Goal: Navigation & Orientation: Find specific page/section

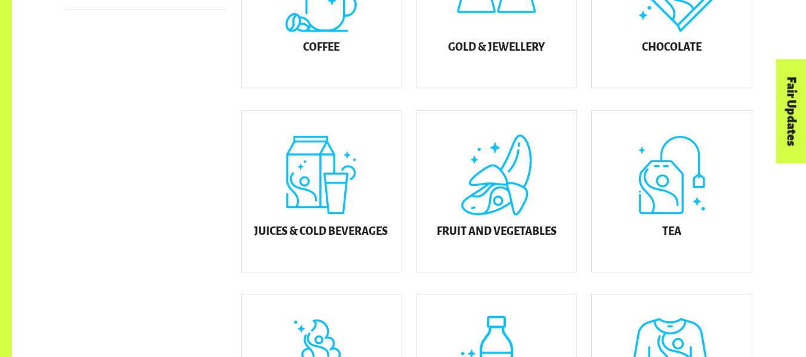
scroll to position [444, 0]
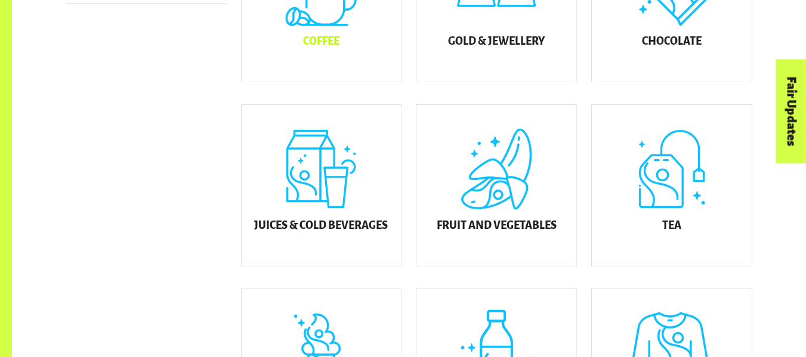
click at [325, 63] on div "Coffee" at bounding box center [322, 1] width 160 height 161
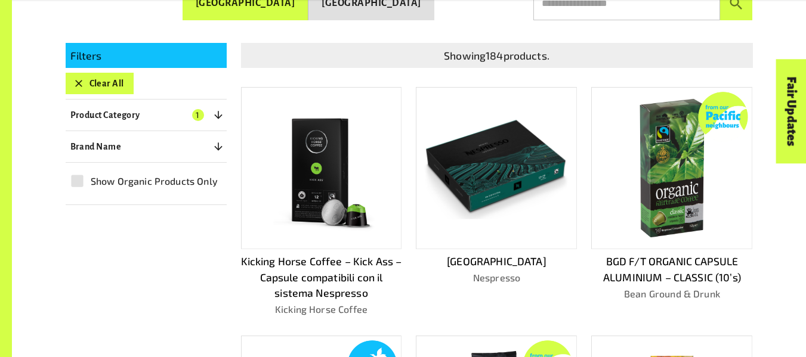
scroll to position [264, 0]
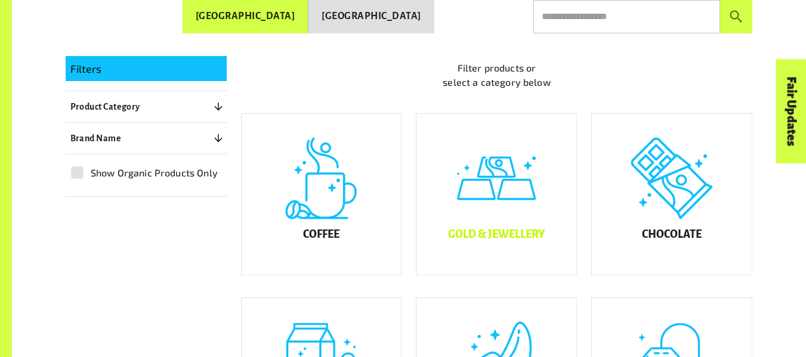
click at [453, 196] on div "Gold & Jewellery" at bounding box center [496, 194] width 160 height 161
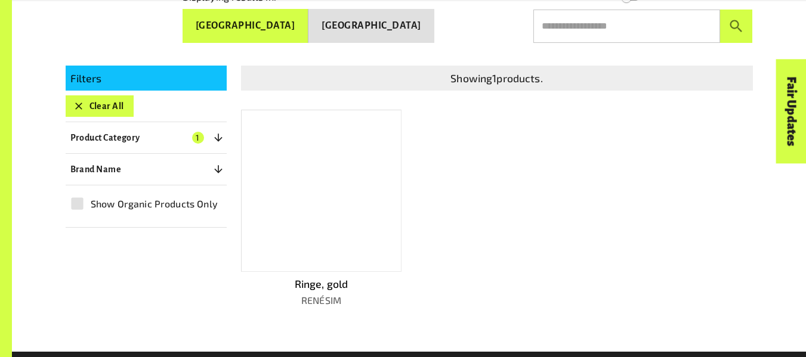
scroll to position [242, 0]
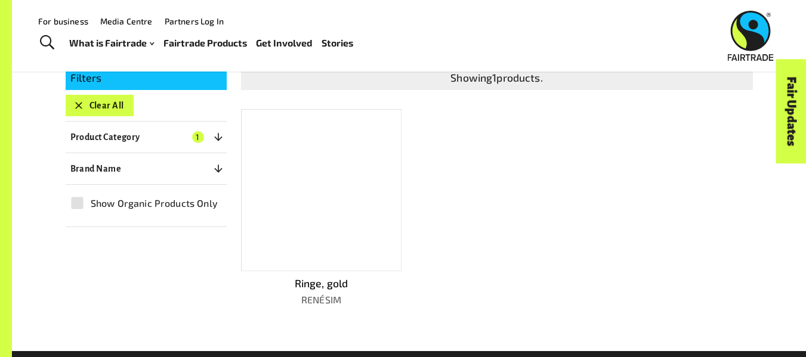
click at [101, 107] on button "Clear All" at bounding box center [100, 105] width 68 height 21
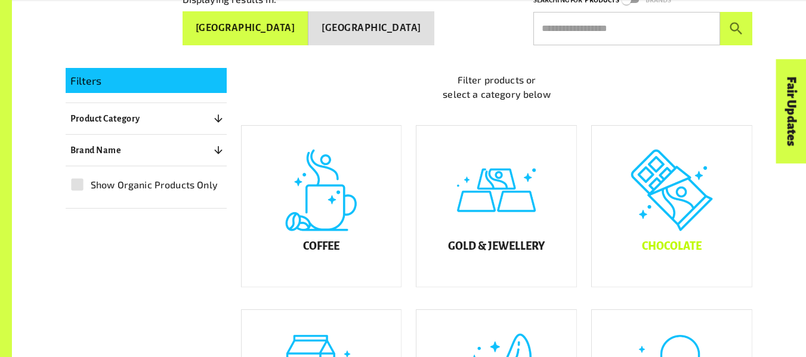
scroll to position [239, 0]
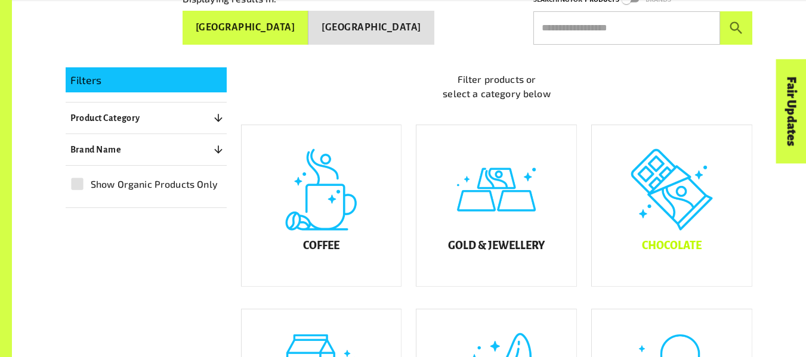
click at [691, 174] on div "Chocolate" at bounding box center [672, 205] width 160 height 161
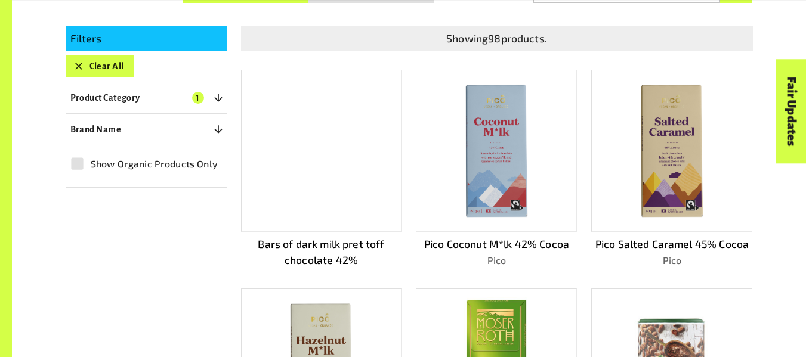
scroll to position [282, 0]
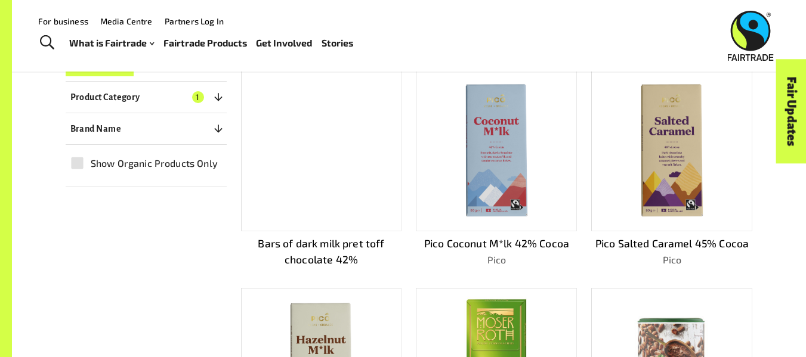
click at [116, 73] on button "Clear All" at bounding box center [100, 65] width 68 height 21
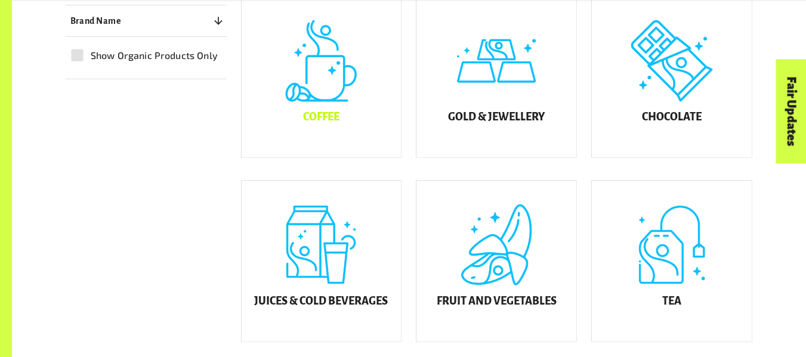
scroll to position [369, 0]
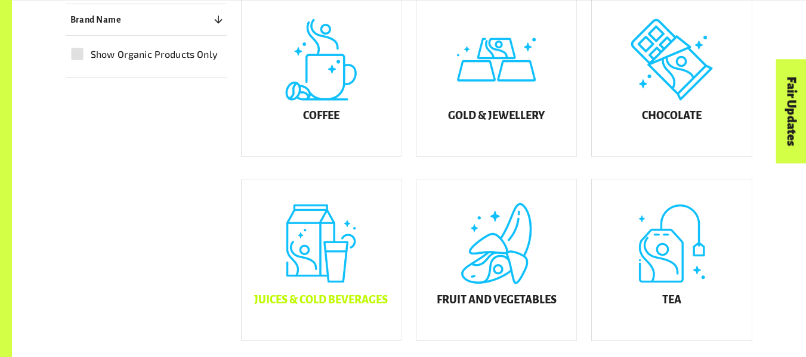
click at [307, 238] on div "Juices & Cold Beverages" at bounding box center [322, 260] width 160 height 161
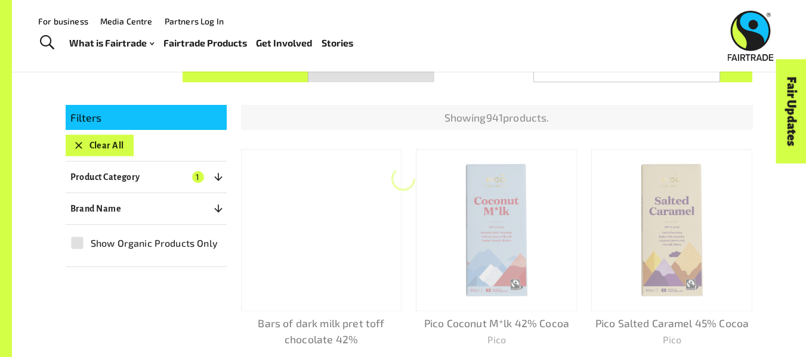
scroll to position [195, 0]
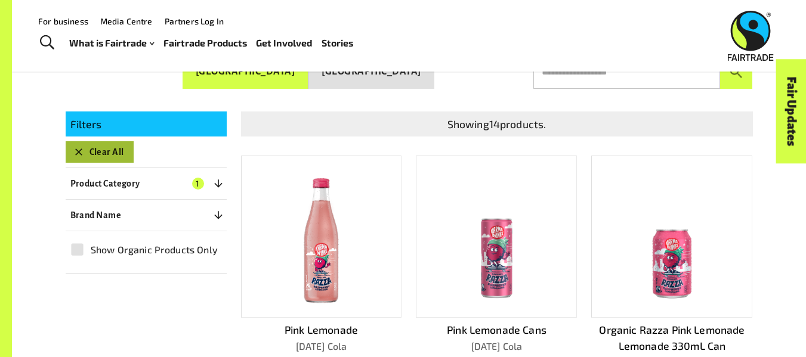
click at [116, 156] on button "Clear All" at bounding box center [100, 151] width 68 height 21
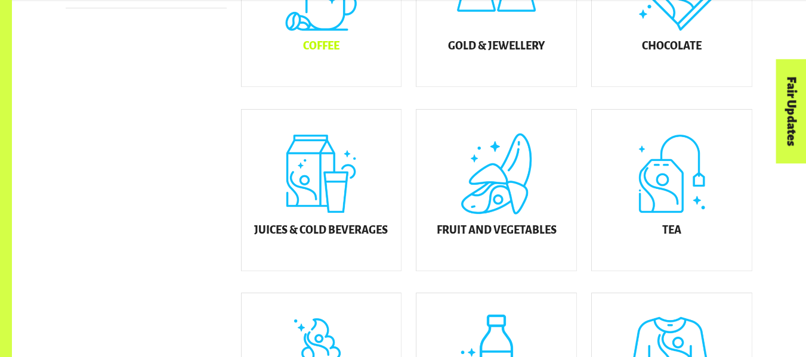
scroll to position [440, 0]
click at [453, 197] on div "Fruit and Vegetables" at bounding box center [496, 189] width 160 height 161
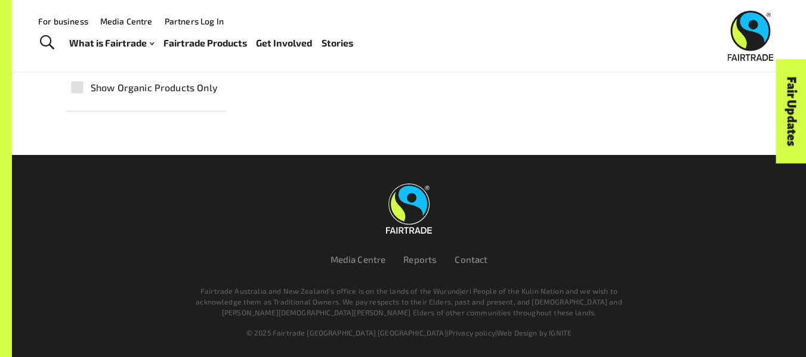
scroll to position [195, 0]
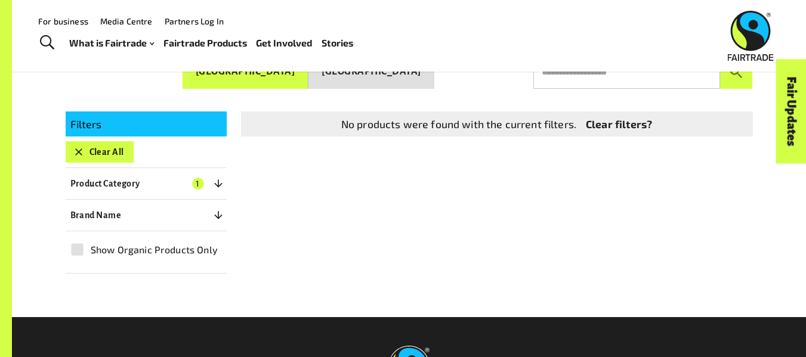
click at [100, 138] on div "Filters Clear All Product Category 1 ​ Coffee Gold & Jewellery Chocolate Juices…" at bounding box center [146, 193] width 161 height 162
click at [100, 153] on button "Clear All" at bounding box center [100, 151] width 68 height 21
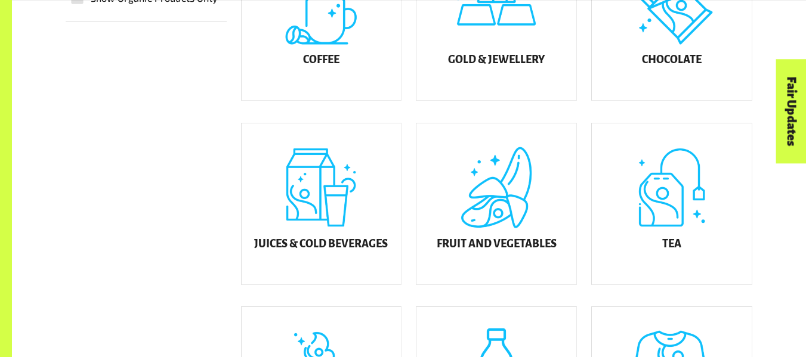
scroll to position [427, 0]
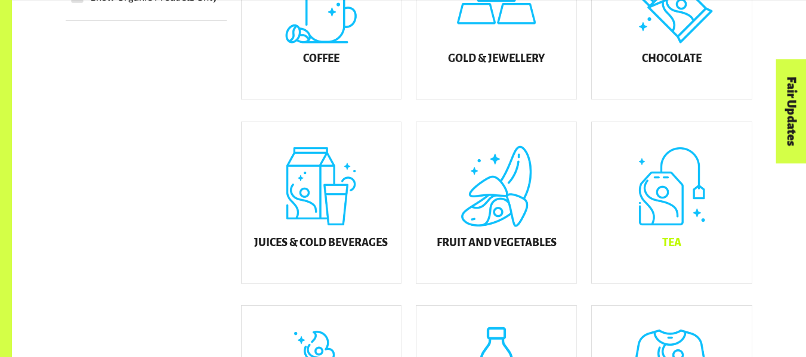
click at [655, 217] on div "Tea" at bounding box center [672, 202] width 160 height 161
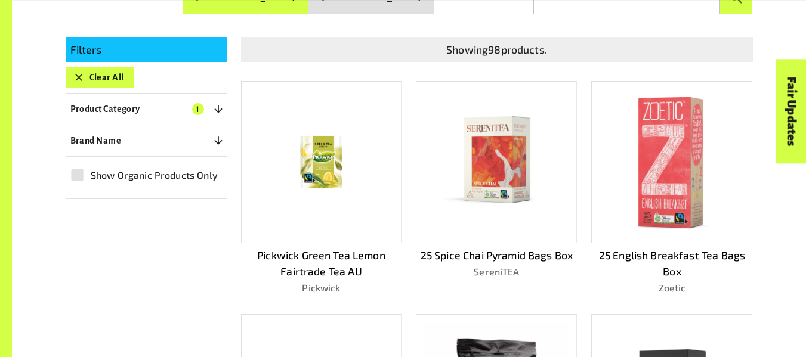
scroll to position [270, 0]
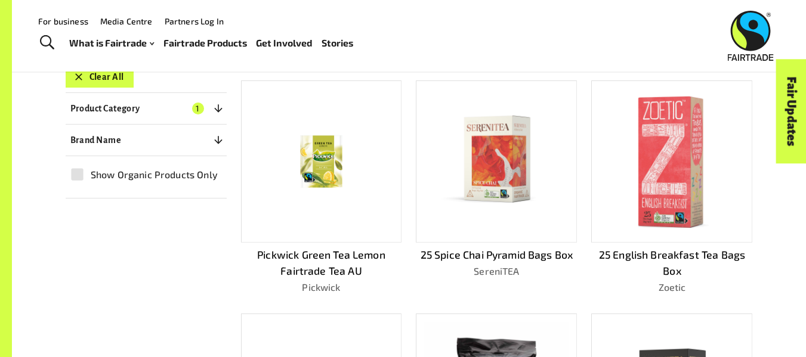
click at [79, 84] on button "Clear All" at bounding box center [100, 76] width 68 height 21
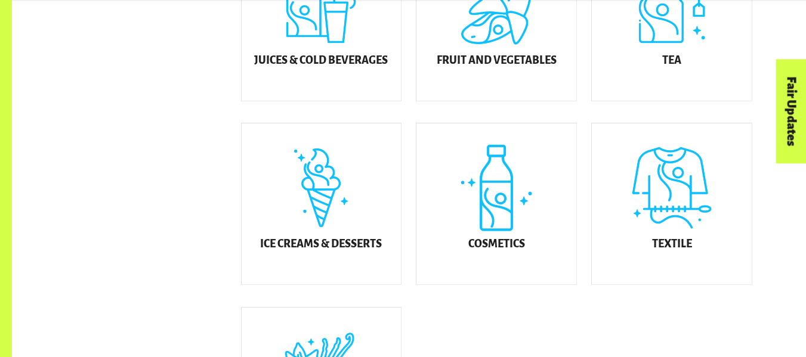
scroll to position [610, 0]
click at [317, 220] on div "Ice Creams & Desserts" at bounding box center [322, 203] width 160 height 161
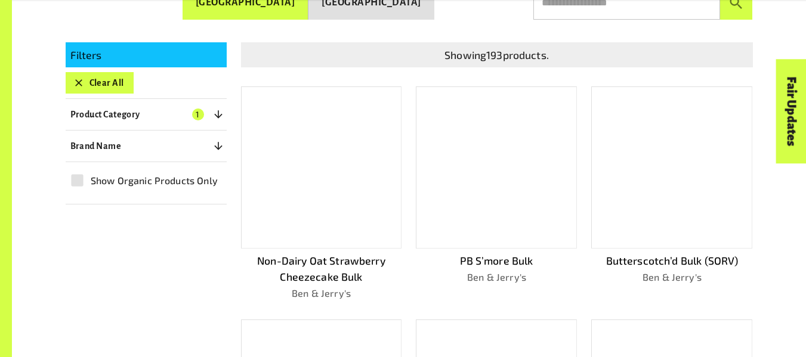
scroll to position [285, 0]
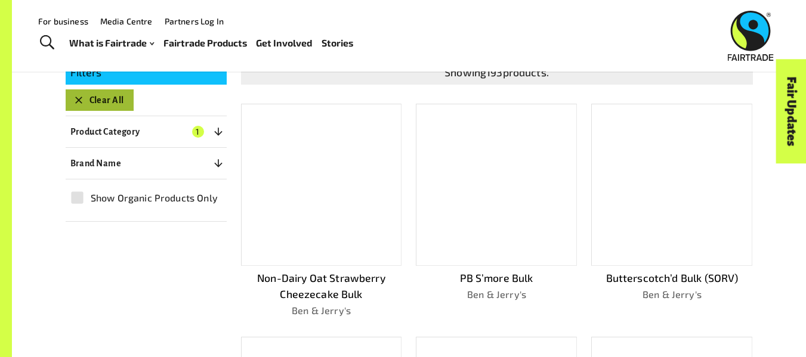
click at [85, 101] on button "Clear All" at bounding box center [100, 99] width 68 height 21
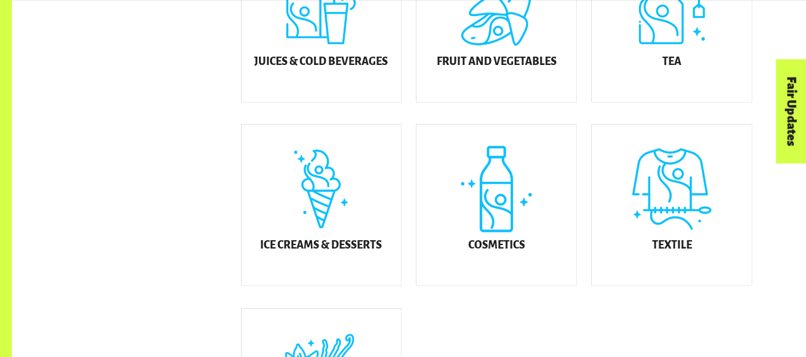
scroll to position [608, 0]
click at [499, 215] on div "Cosmetics" at bounding box center [496, 204] width 160 height 161
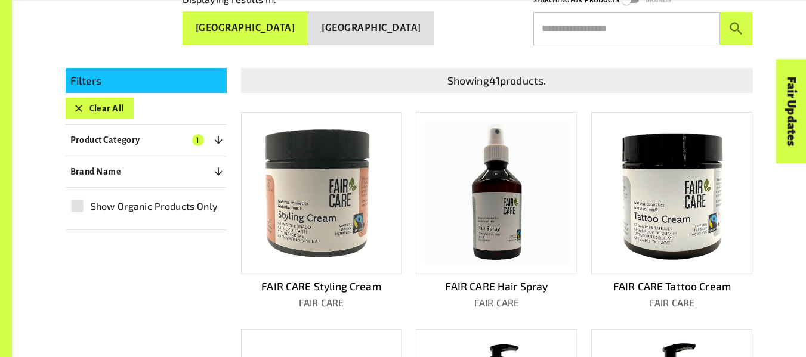
scroll to position [242, 0]
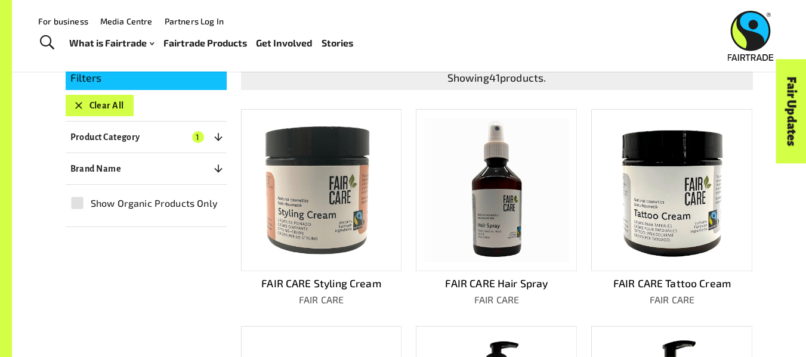
click at [76, 100] on icon "button" at bounding box center [79, 106] width 12 height 12
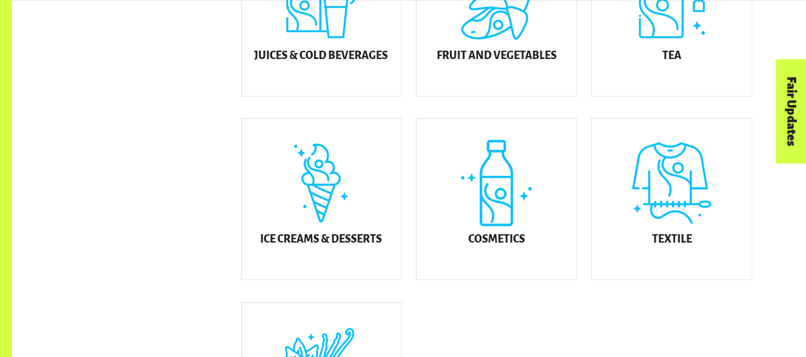
scroll to position [614, 0]
click at [641, 211] on div "Textile" at bounding box center [672, 198] width 160 height 161
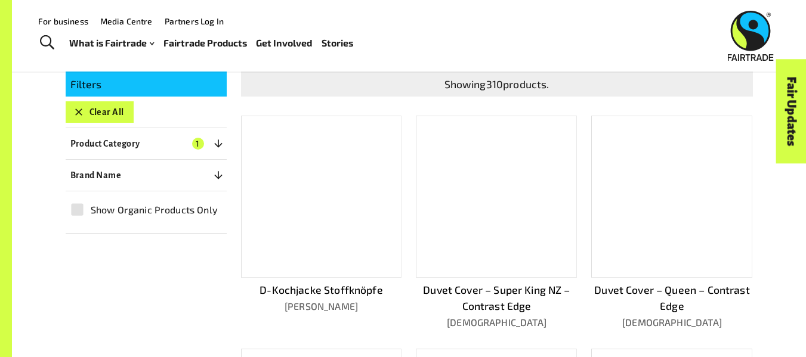
scroll to position [195, 0]
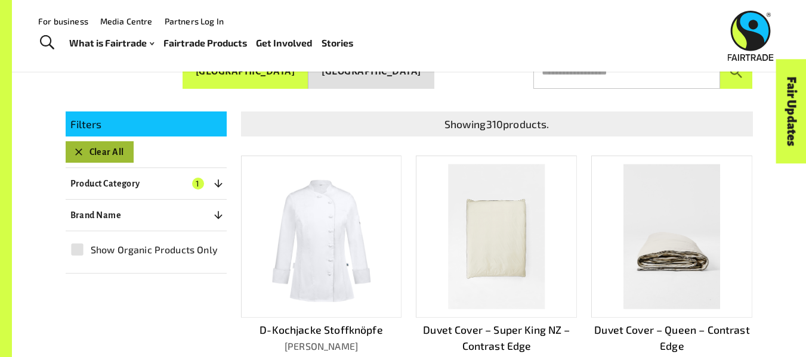
click at [109, 147] on button "Clear All" at bounding box center [100, 151] width 68 height 21
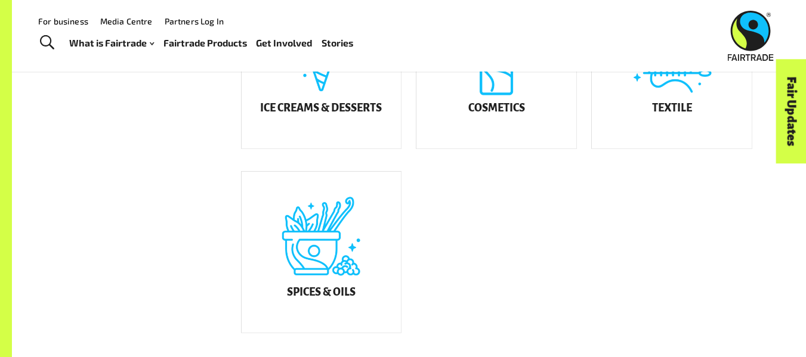
scroll to position [744, 0]
click at [280, 224] on div "Spices & Oils" at bounding box center [322, 252] width 160 height 161
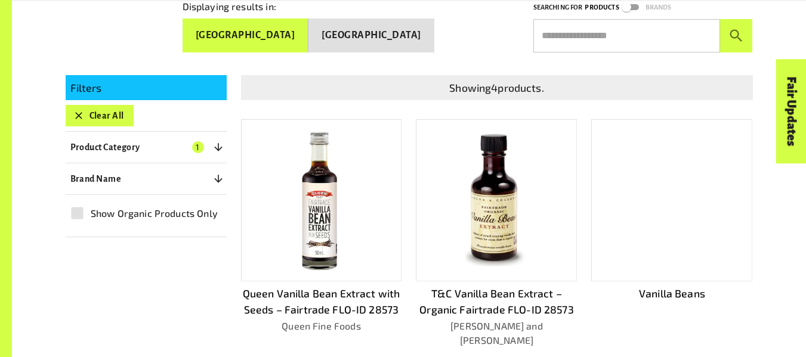
scroll to position [242, 0]
